Goal: Book appointment/travel/reservation

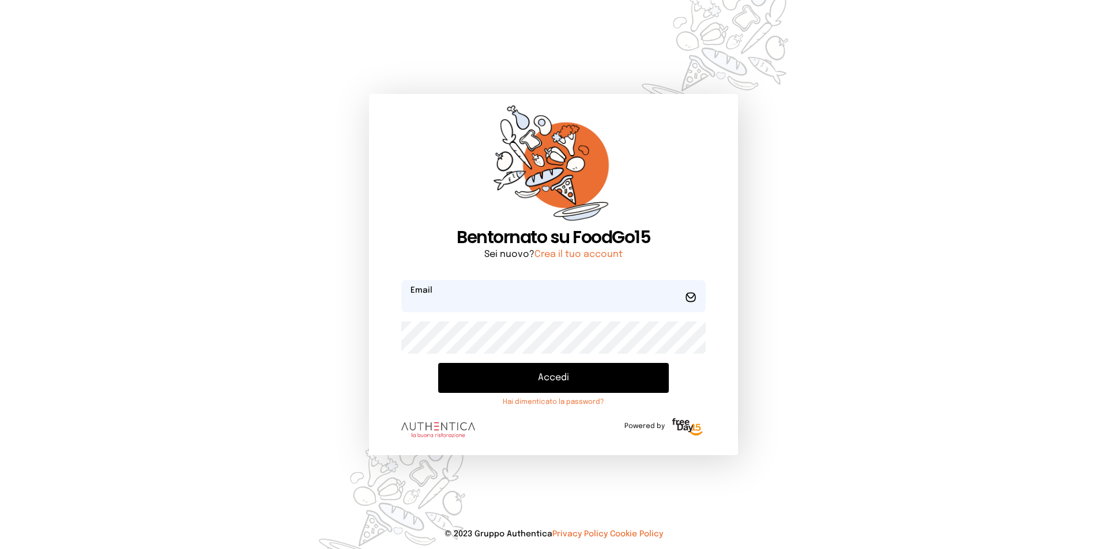
type input "**********"
click at [574, 376] on button "Accedi" at bounding box center [553, 378] width 231 height 30
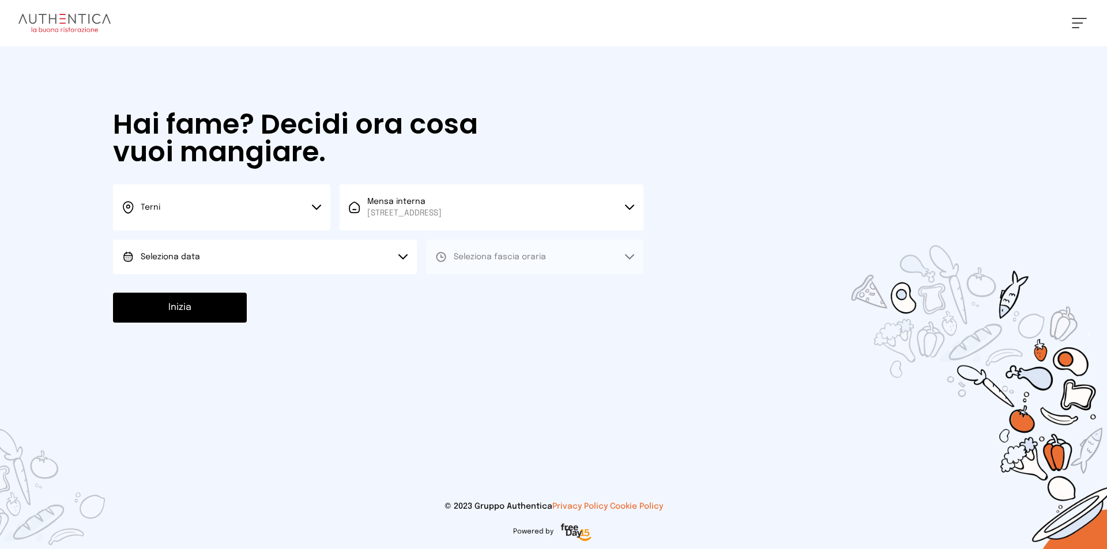
click at [404, 258] on icon at bounding box center [403, 257] width 8 height 4
click at [261, 282] on li "[DATE], [DATE]" at bounding box center [265, 289] width 304 height 30
click at [578, 257] on button "Seleziona fascia oraria" at bounding box center [534, 257] width 217 height 35
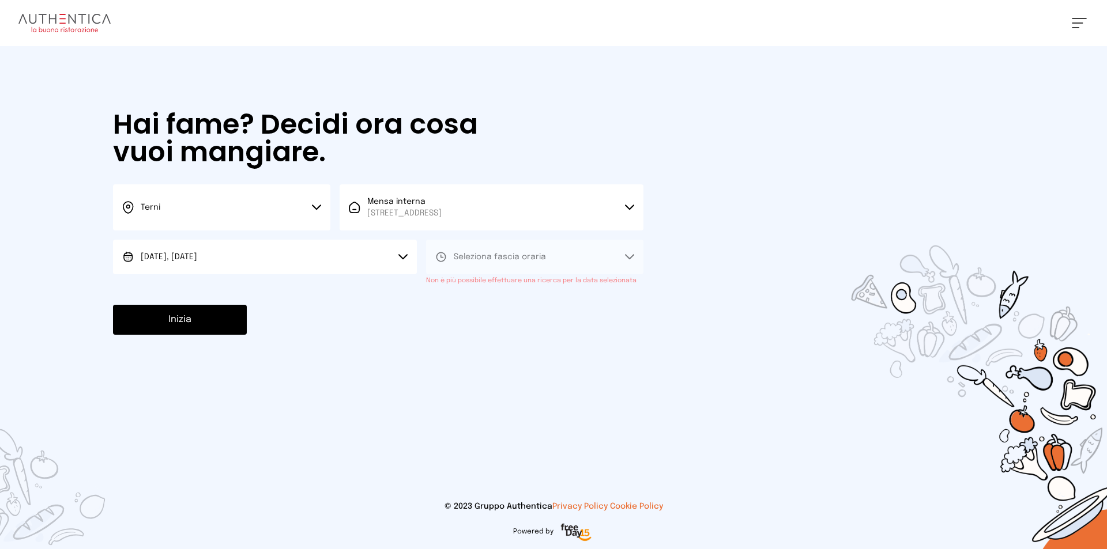
click at [624, 259] on button "Seleziona fascia oraria" at bounding box center [534, 257] width 217 height 35
click at [634, 256] on icon at bounding box center [629, 257] width 9 height 6
drag, startPoint x: 634, startPoint y: 256, endPoint x: 615, endPoint y: 255, distance: 19.0
click at [633, 256] on icon at bounding box center [629, 257] width 9 height 6
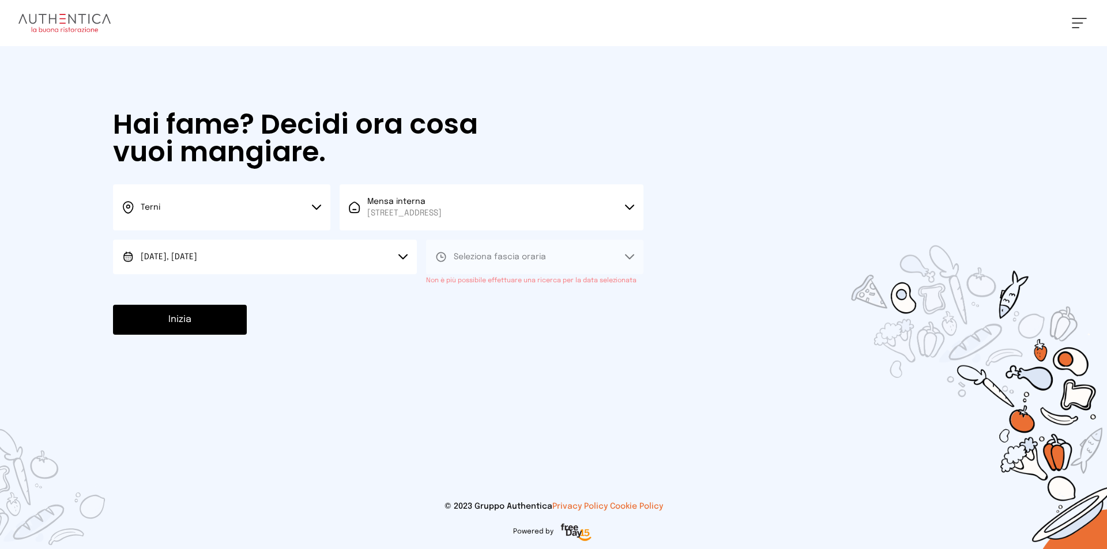
click at [631, 255] on icon at bounding box center [629, 257] width 9 height 6
click at [185, 322] on button "Inizia" at bounding box center [180, 320] width 134 height 30
click at [287, 334] on div "Inizia Per poter proseguire devi compilare tutti i campi" at bounding box center [378, 326] width 530 height 43
